Goal: Find specific page/section: Find specific page/section

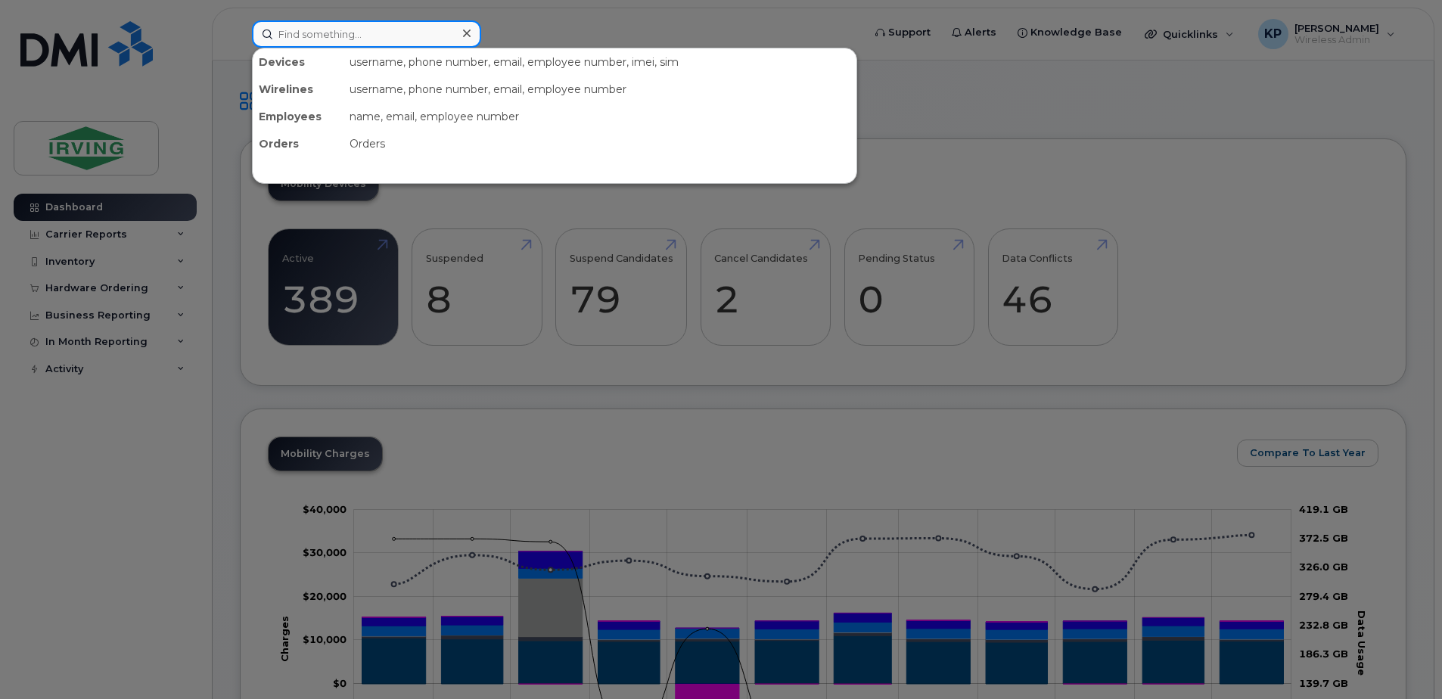
click at [393, 41] on input at bounding box center [366, 33] width 229 height 27
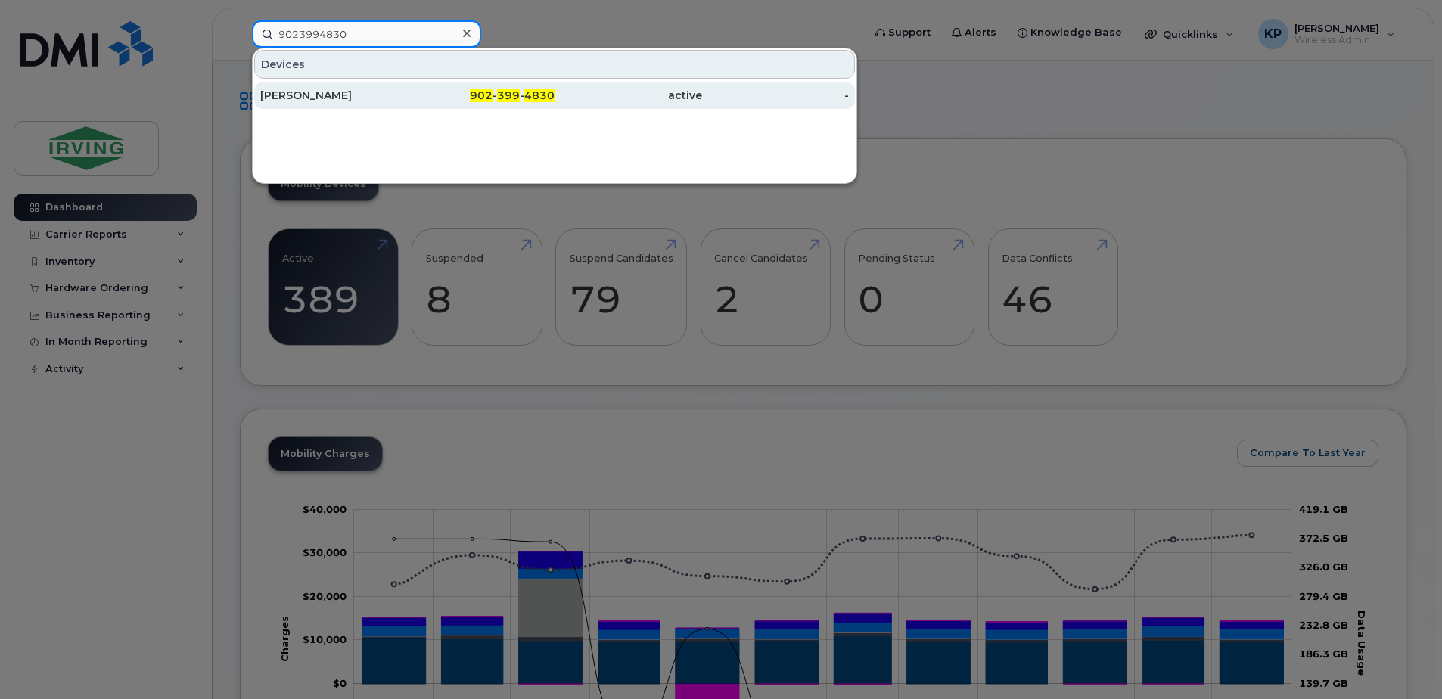
type input "9023994830"
click at [437, 106] on div "902 - 399 - 4830" at bounding box center [482, 95] width 148 height 27
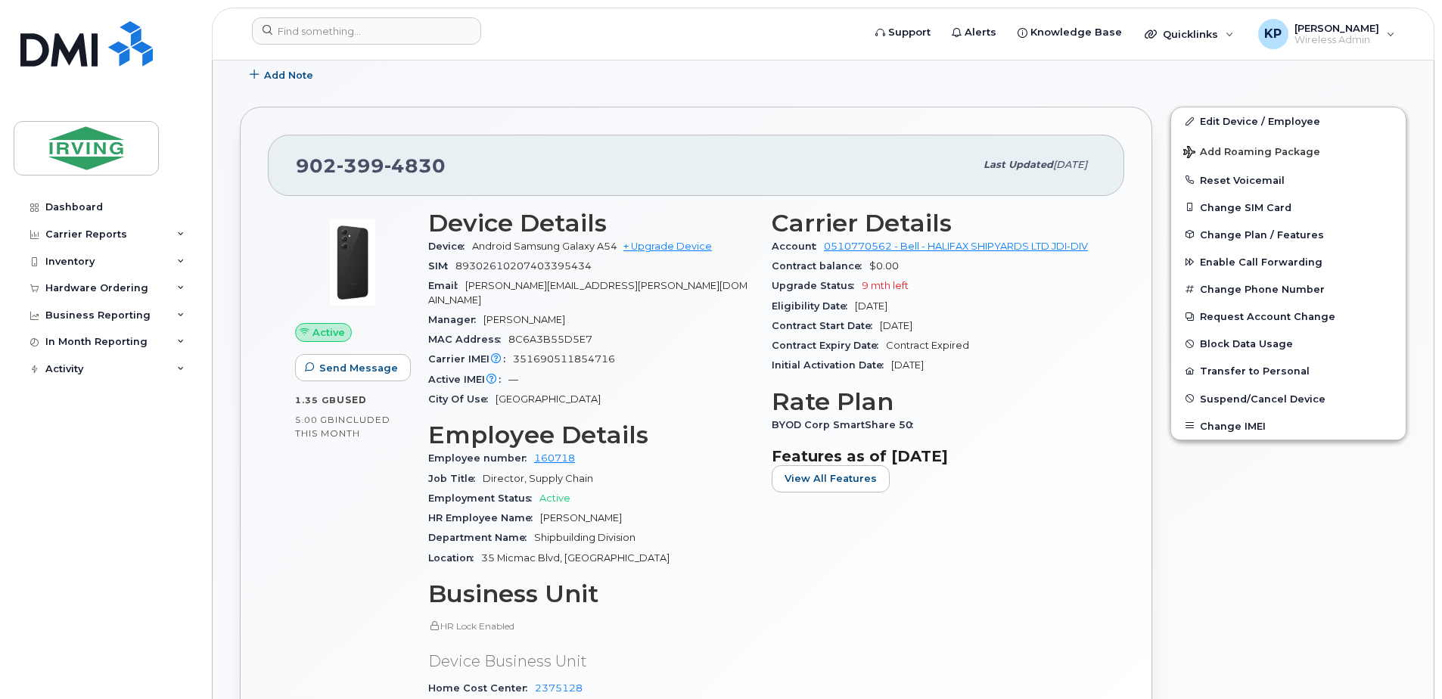
scroll to position [370, 0]
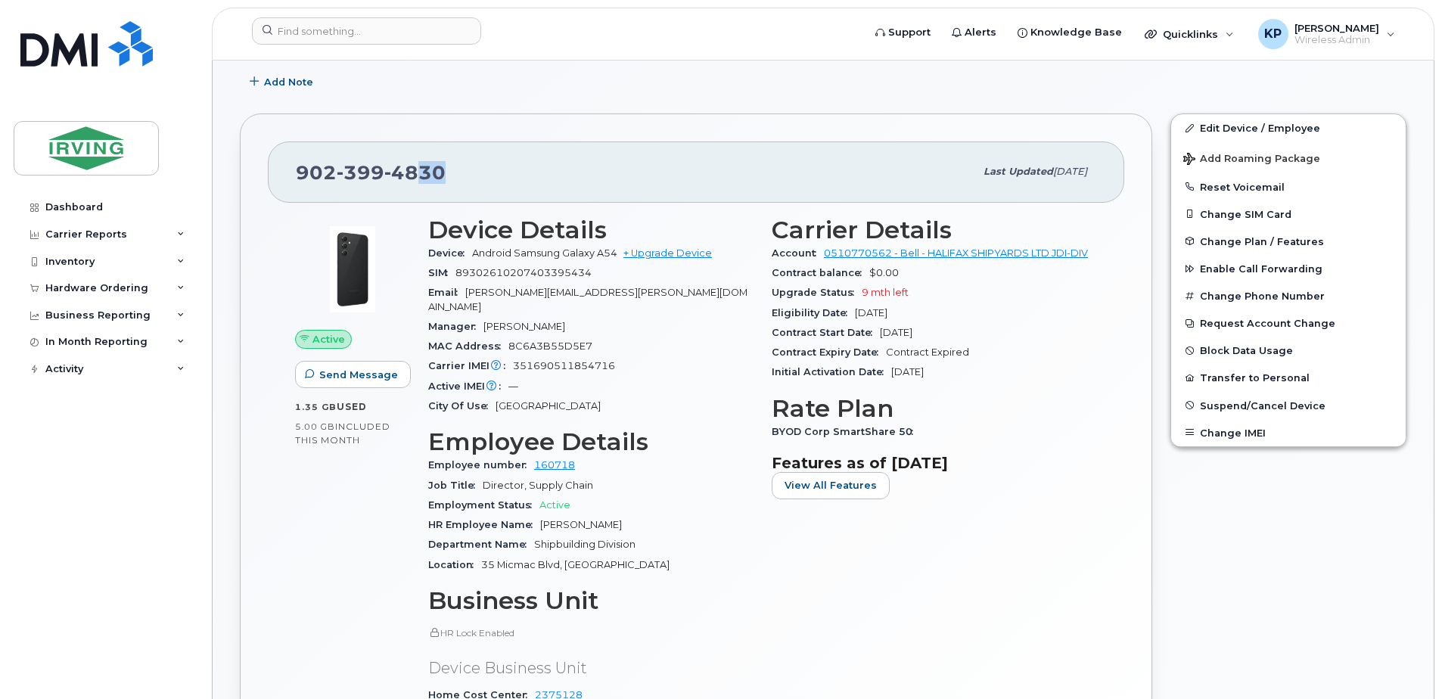
drag, startPoint x: 483, startPoint y: 166, endPoint x: 417, endPoint y: 171, distance: 66.8
click at [417, 171] on div "[PHONE_NUMBER]" at bounding box center [635, 172] width 679 height 32
click at [381, 28] on input at bounding box center [366, 30] width 229 height 27
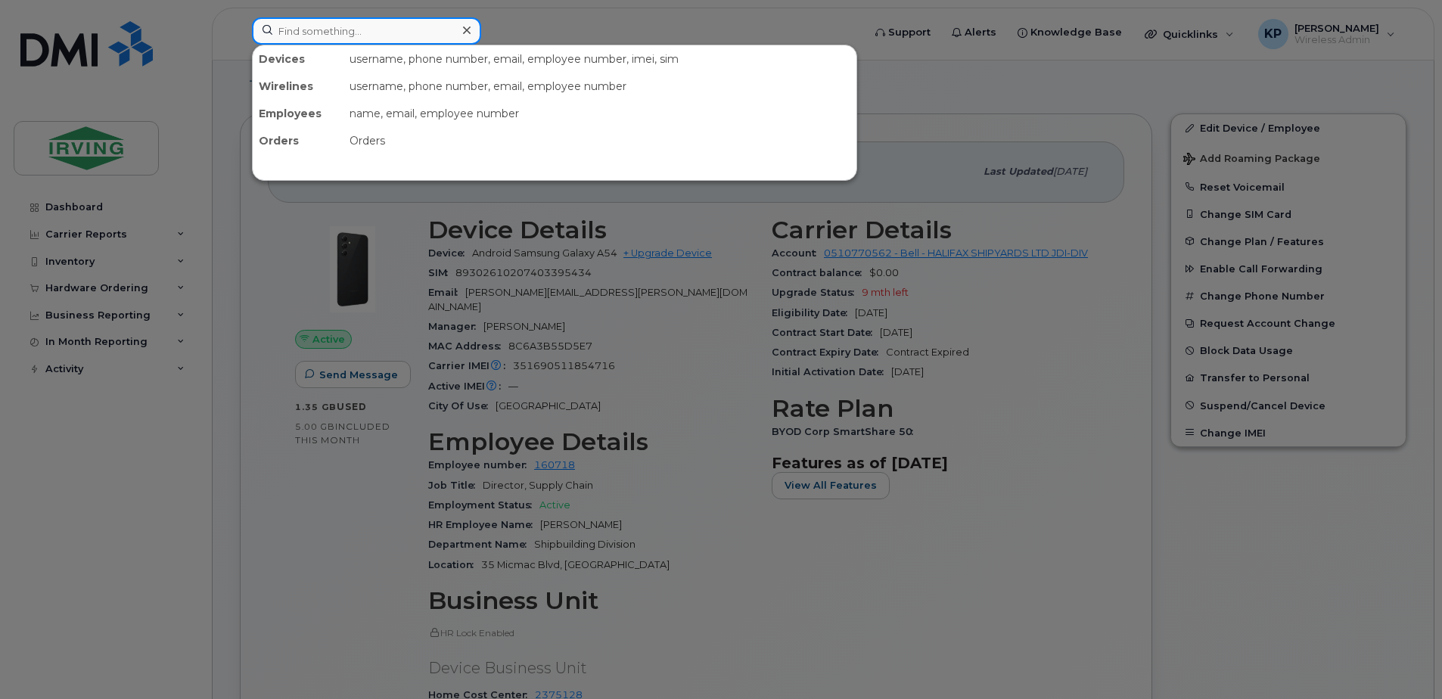
paste input "[PHONE_NUMBER]"
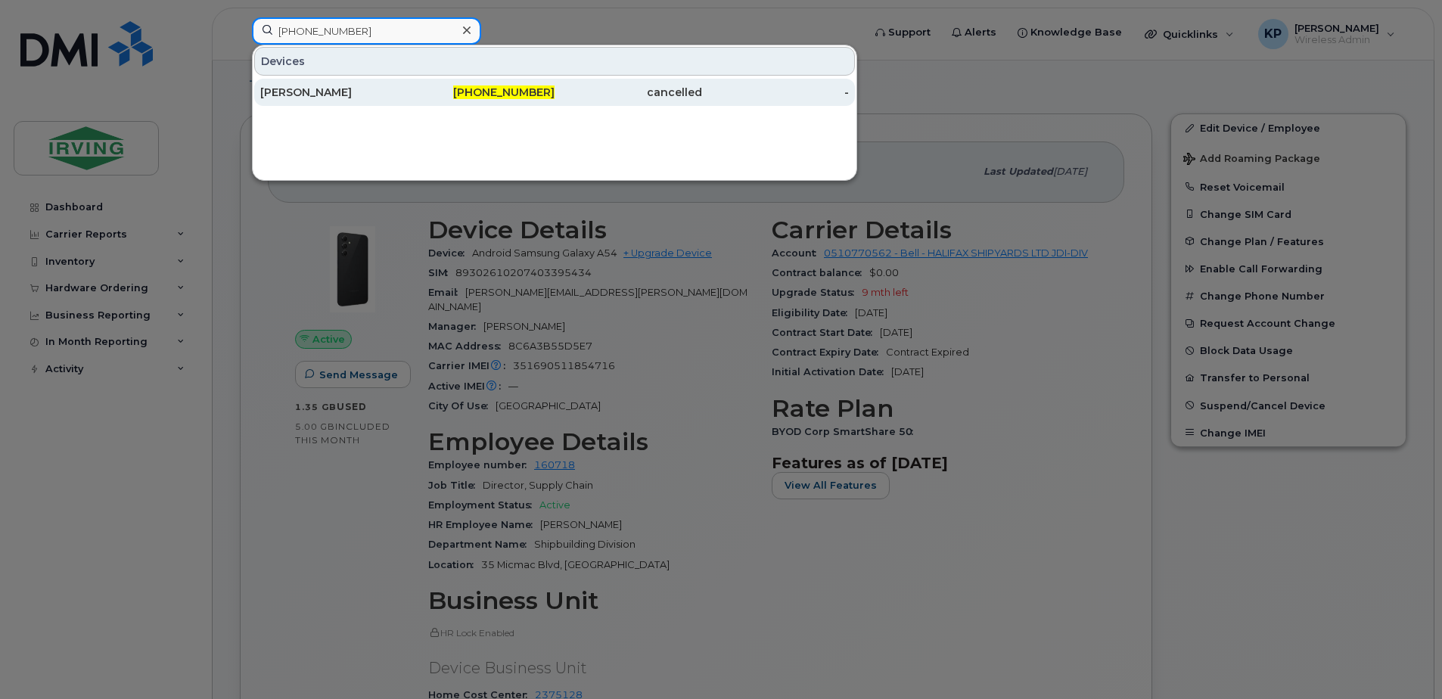
type input "[PHONE_NUMBER]"
click at [410, 83] on div "[PHONE_NUMBER]" at bounding box center [482, 92] width 148 height 27
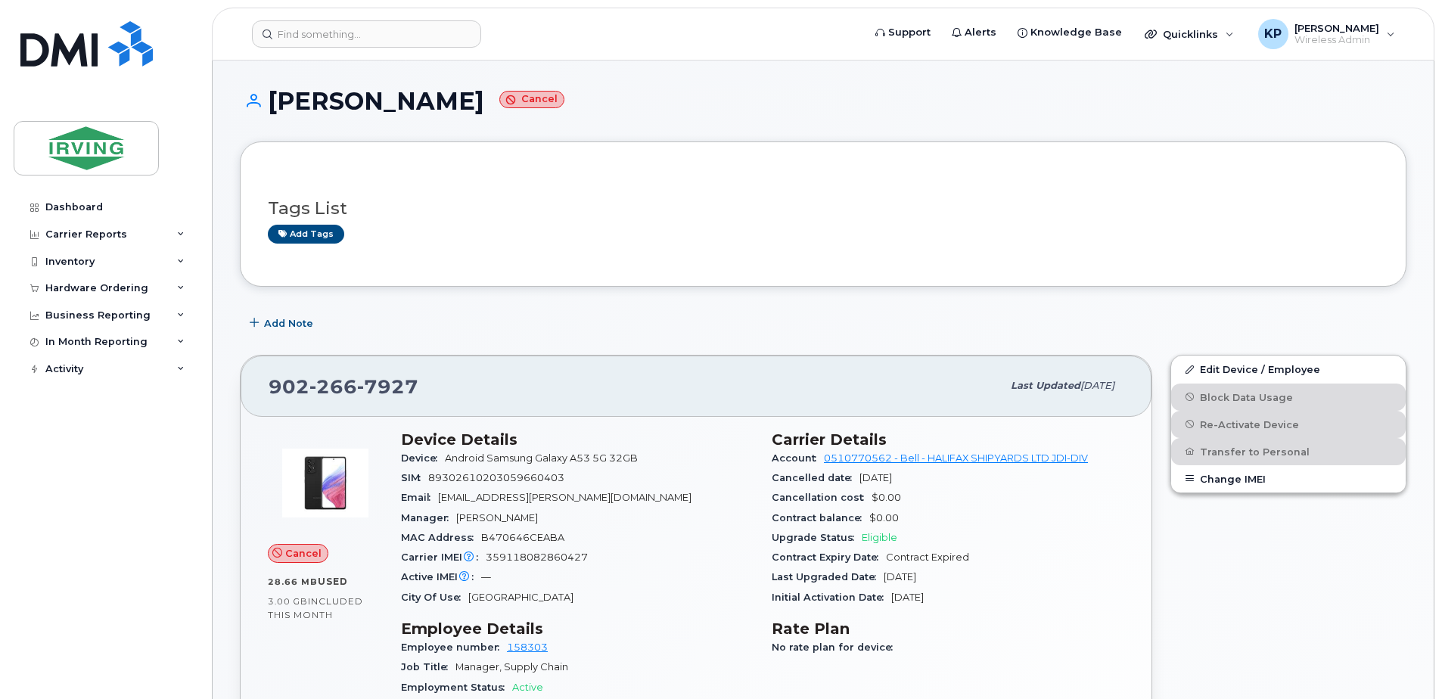
click at [937, 388] on div "902 266 7927" at bounding box center [635, 386] width 733 height 32
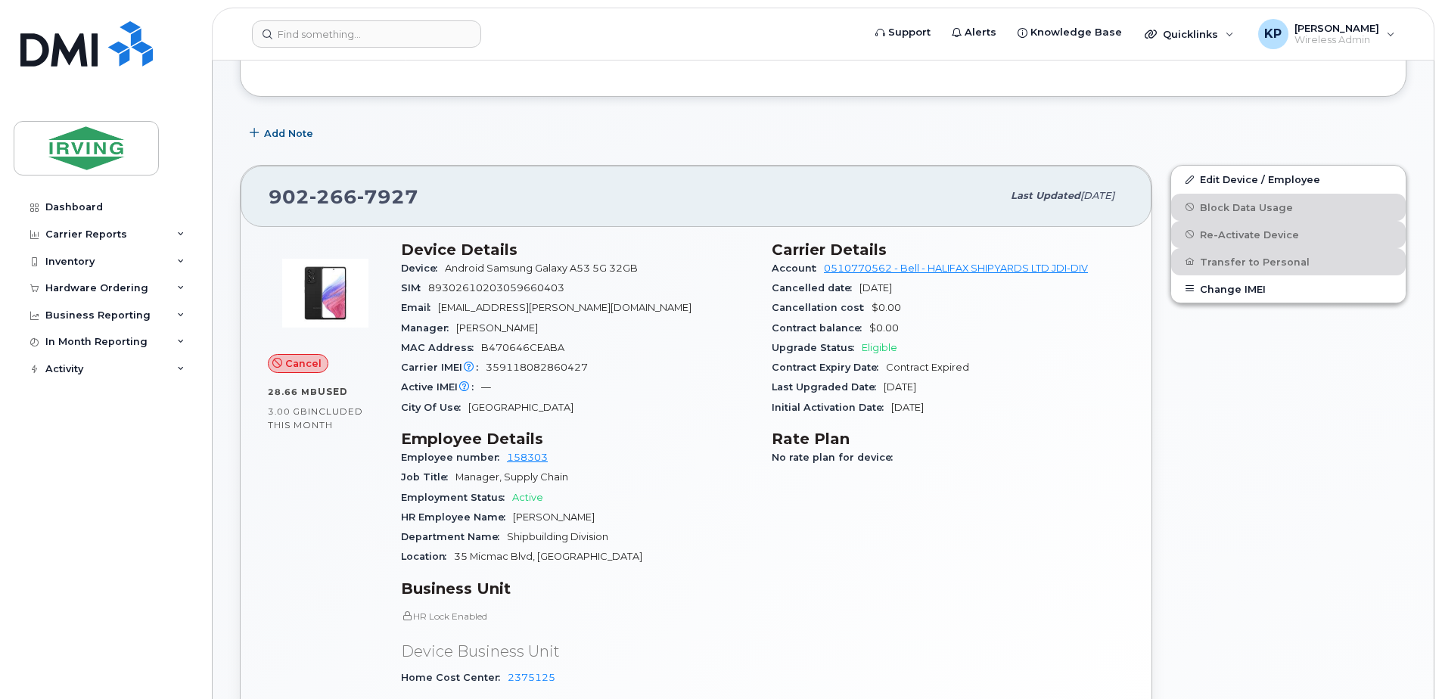
scroll to position [242, 0]
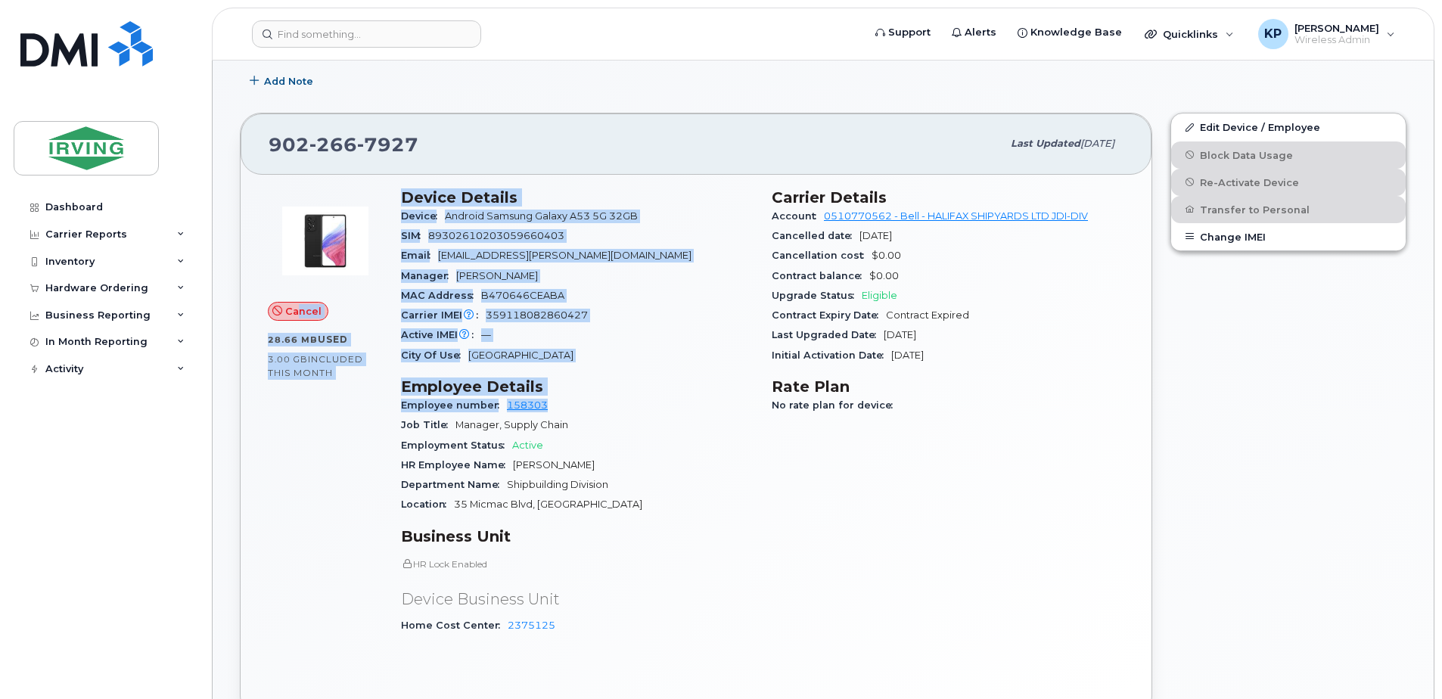
drag, startPoint x: 298, startPoint y: 310, endPoint x: 393, endPoint y: 424, distance: 148.2
click at [393, 424] on div "Cancel 28.66 MB  used 3.00 GB  included this month Device Details Device Androi…" at bounding box center [696, 418] width 874 height 478
drag, startPoint x: 393, startPoint y: 424, endPoint x: 414, endPoint y: 527, distance: 105.6
click at [414, 527] on h3 "Business Unit" at bounding box center [577, 536] width 353 height 18
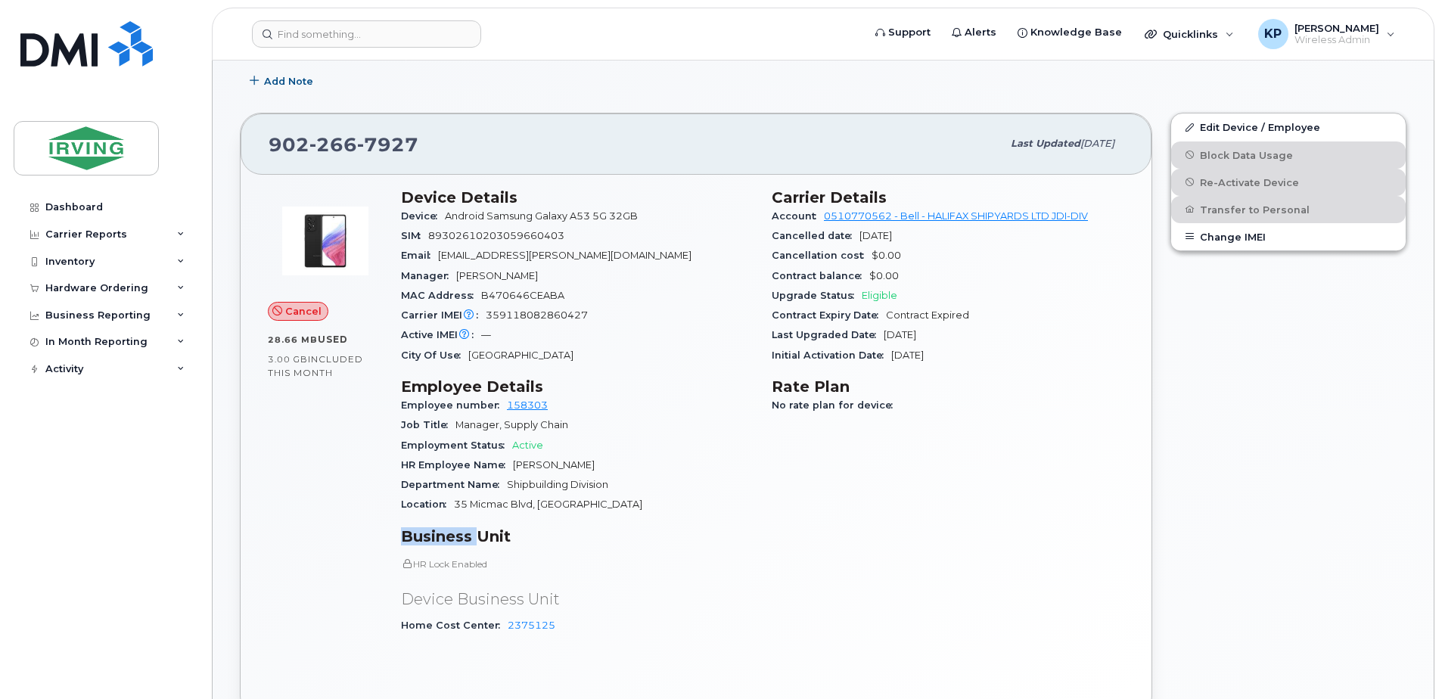
click at [414, 527] on h3 "Business Unit" at bounding box center [577, 536] width 353 height 18
